Goal: Obtain resource: Obtain resource

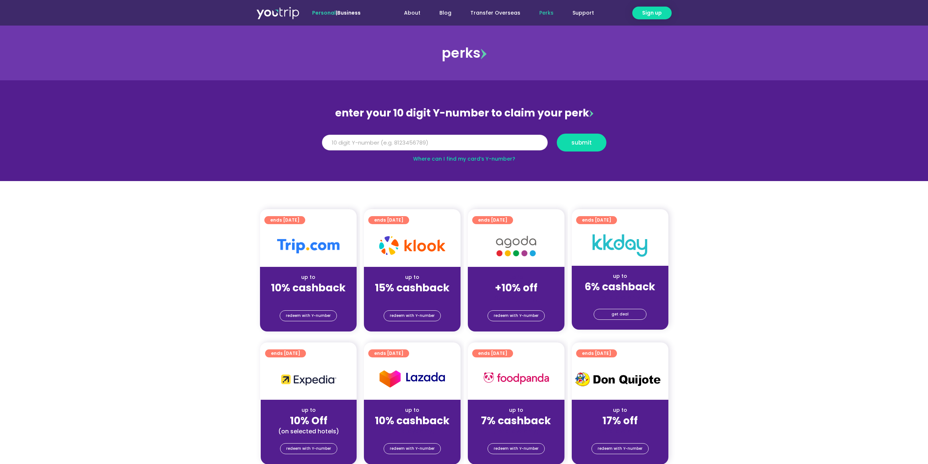
click at [516, 145] on input "Y Number" at bounding box center [435, 143] width 226 height 16
type input "8109475544"
click at [569, 143] on span "submit" at bounding box center [581, 142] width 37 height 5
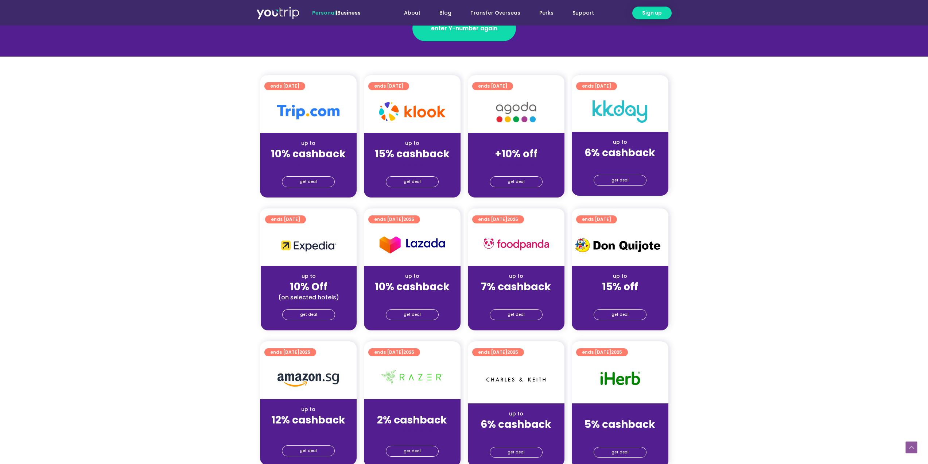
scroll to position [182, 0]
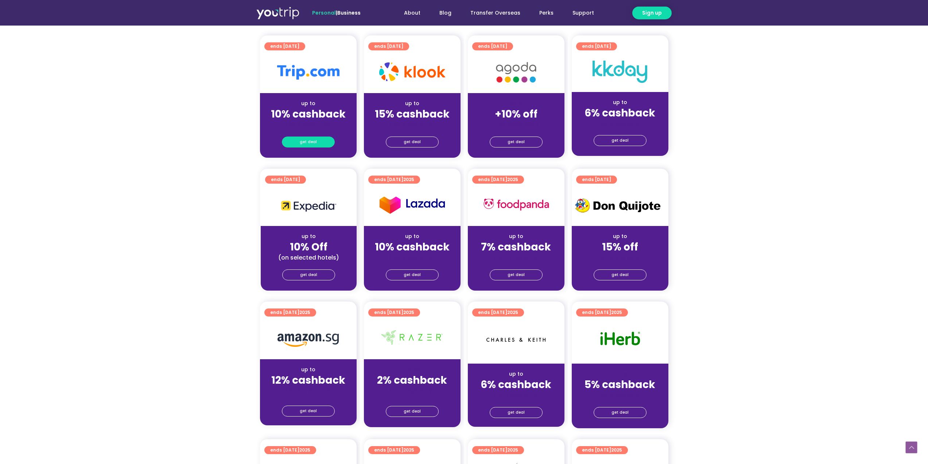
click at [318, 143] on link "get deal" at bounding box center [308, 141] width 53 height 11
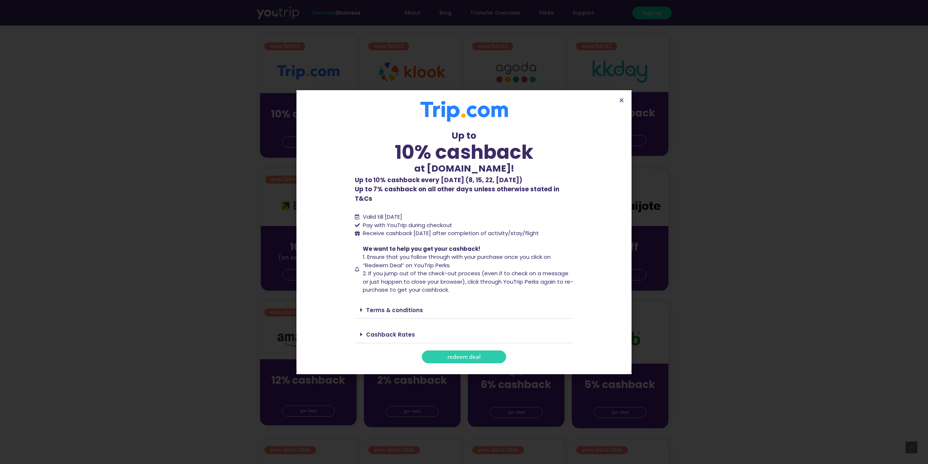
click at [492, 351] on link "redeem deal" at bounding box center [464, 356] width 84 height 13
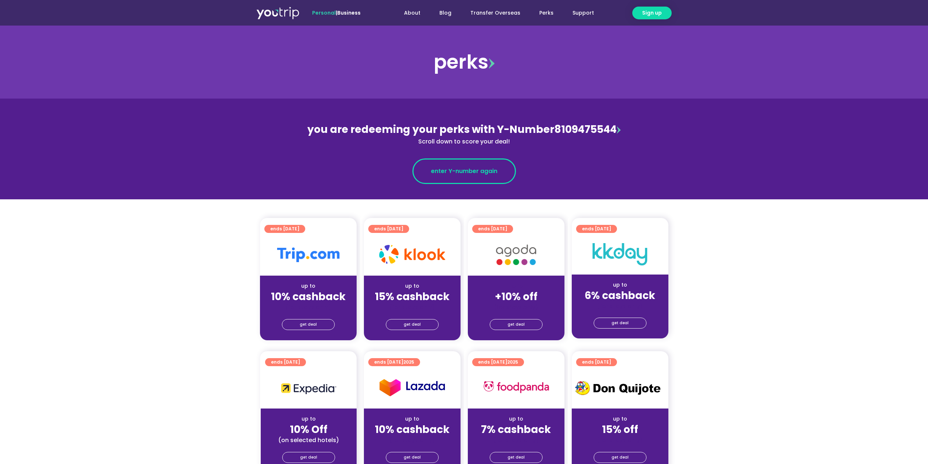
click at [449, 183] on link "enter Y-number again" at bounding box center [465, 171] width 104 height 26
click at [326, 326] on link "get deal" at bounding box center [308, 324] width 53 height 11
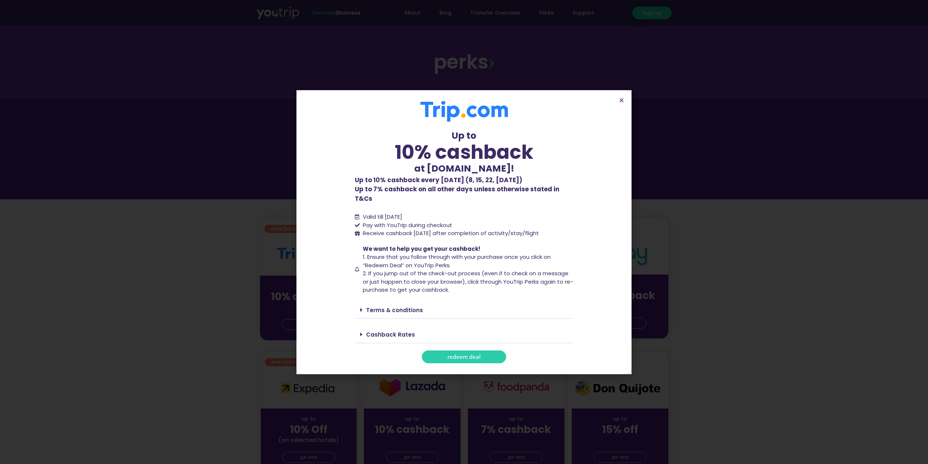
click at [486, 353] on link "redeem deal" at bounding box center [464, 356] width 84 height 13
